Goal: Communication & Community: Ask a question

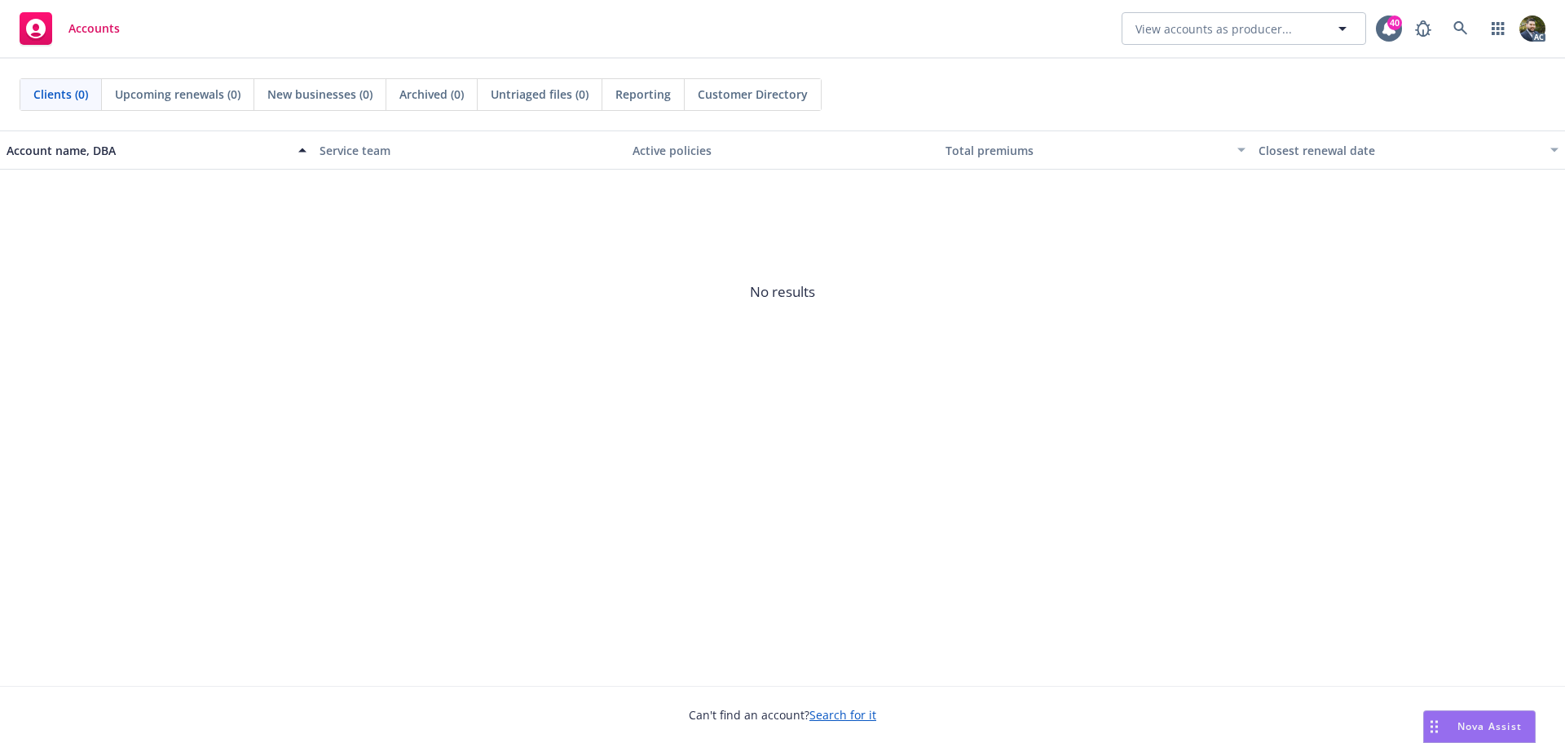
click at [1461, 724] on span "Nova Assist" at bounding box center [1489, 726] width 64 height 14
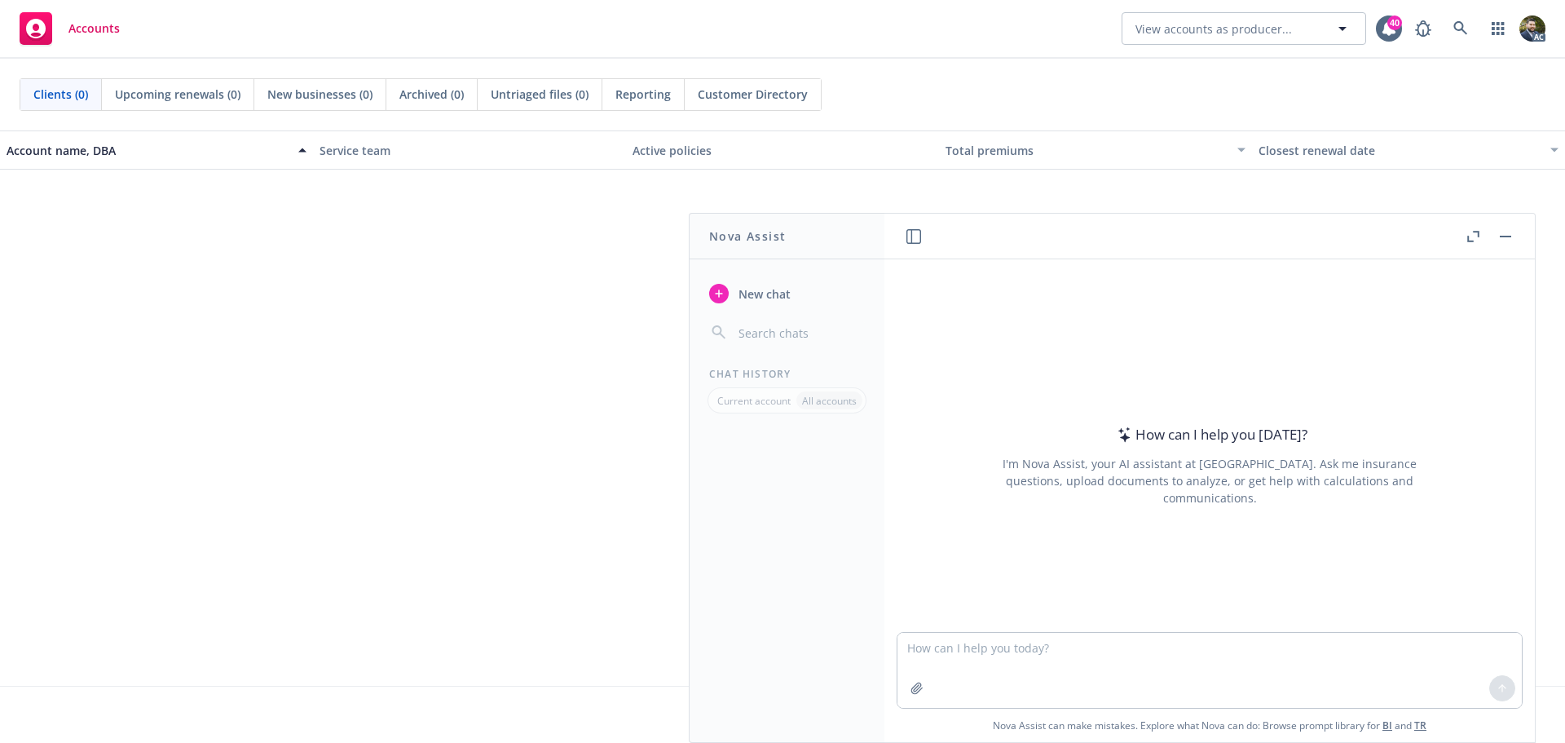
click at [249, 412] on span "No results" at bounding box center [782, 292] width 1565 height 245
click at [1500, 236] on icon "button" at bounding box center [1505, 237] width 11 height 2
